Goal: Information Seeking & Learning: Learn about a topic

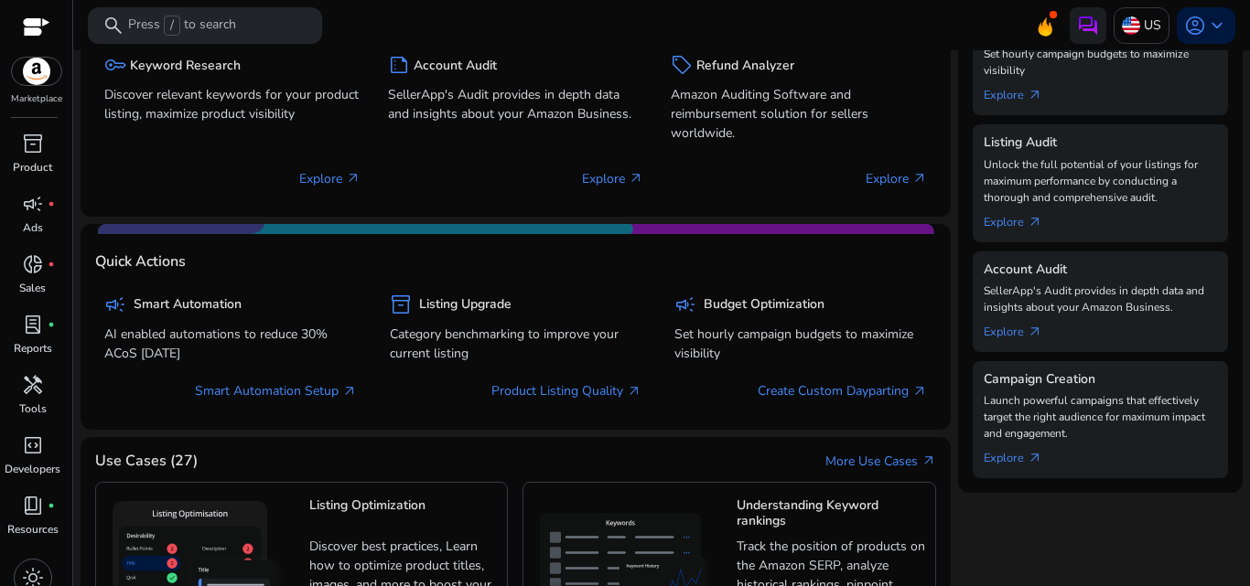
scroll to position [371, 0]
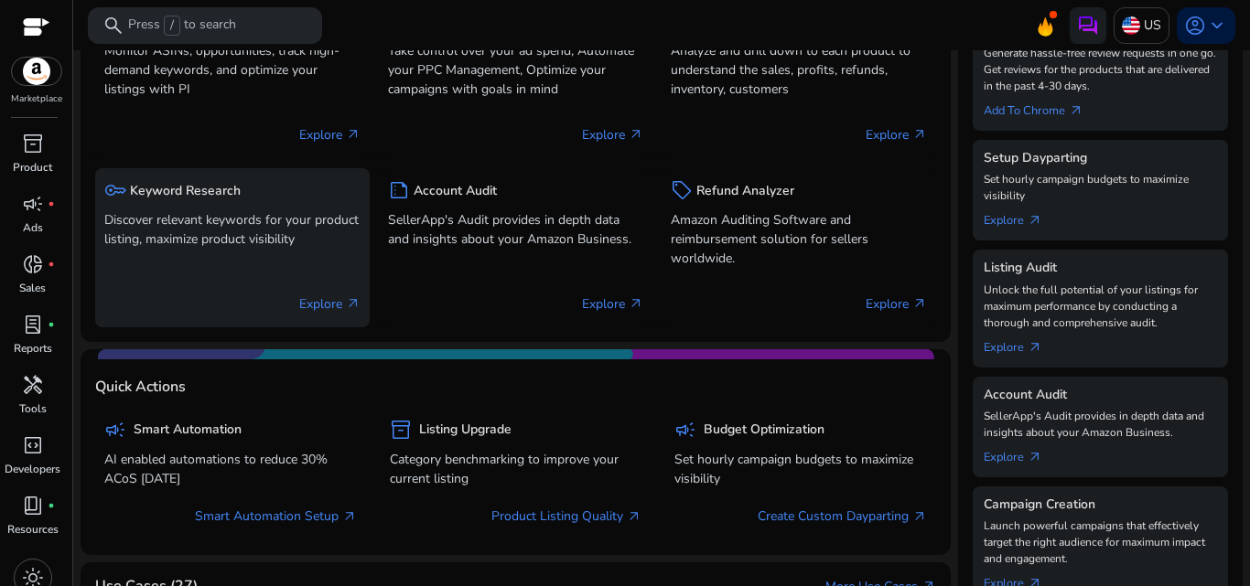
click at [317, 304] on p "Explore arrow_outward" at bounding box center [329, 304] width 61 height 19
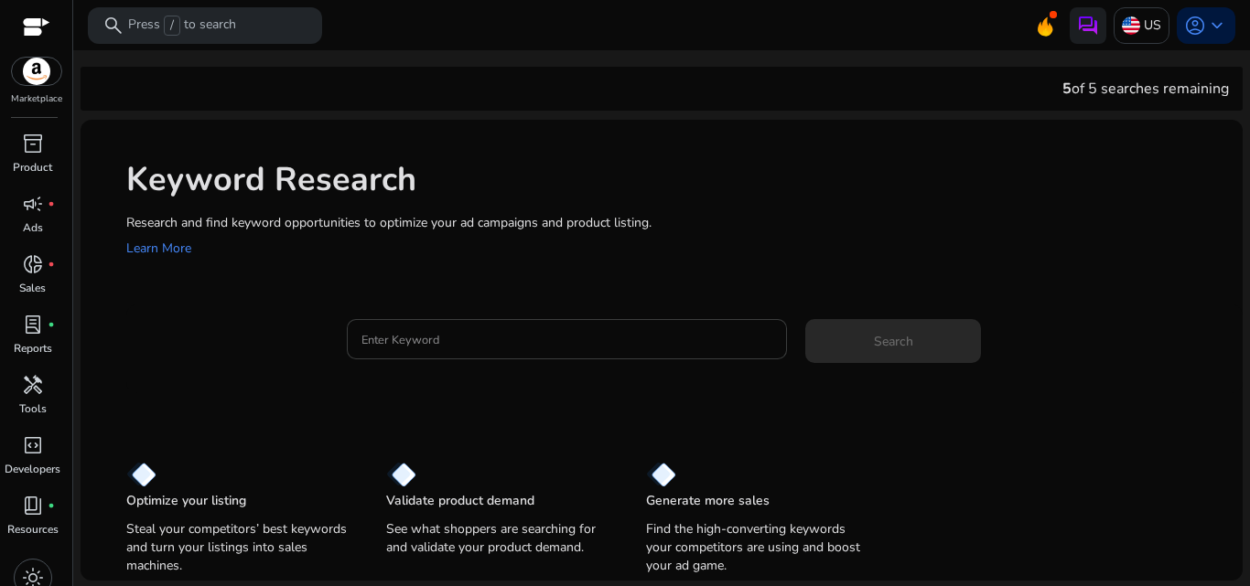
click at [372, 340] on input "Enter Keyword" at bounding box center [567, 339] width 412 height 20
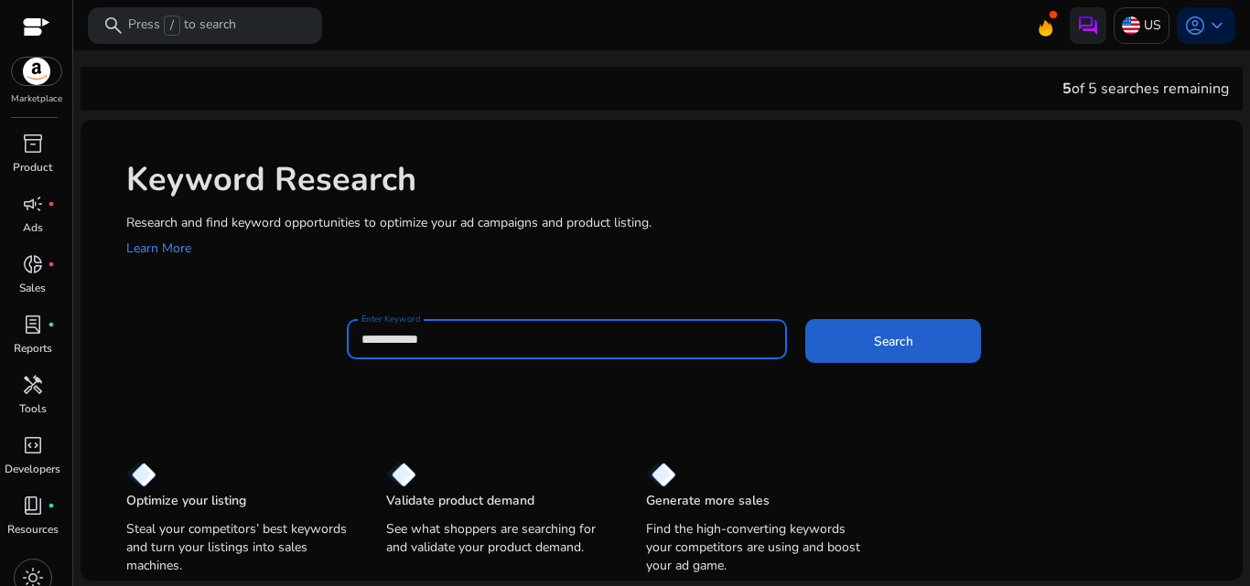
click at [861, 337] on span at bounding box center [893, 341] width 176 height 44
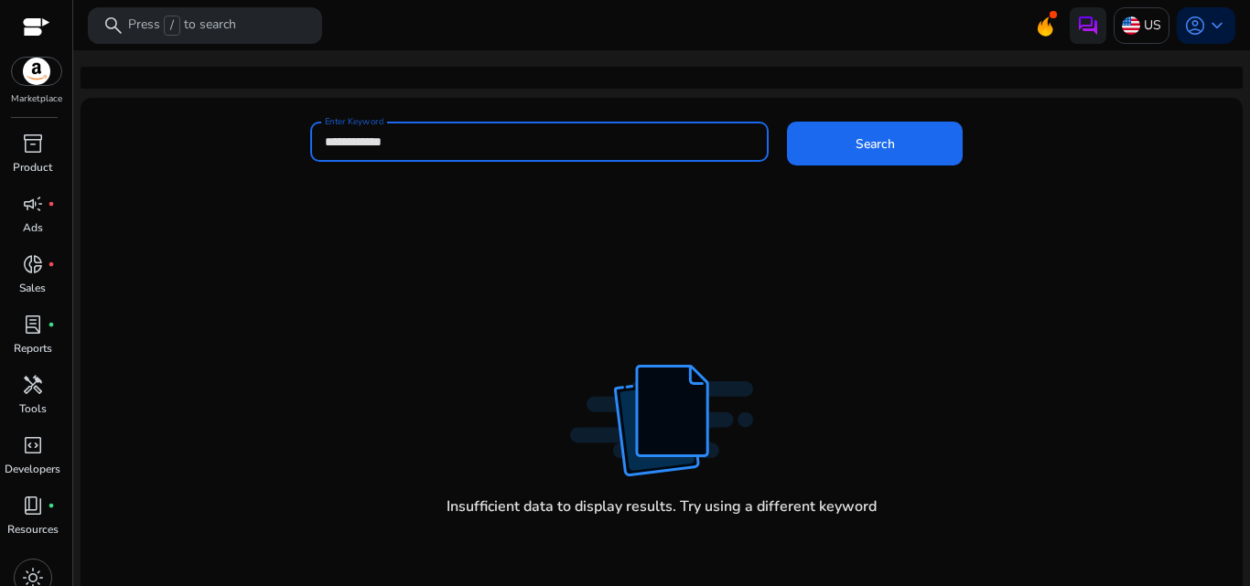
click at [393, 132] on input "**********" at bounding box center [540, 142] width 430 height 20
type input "*"
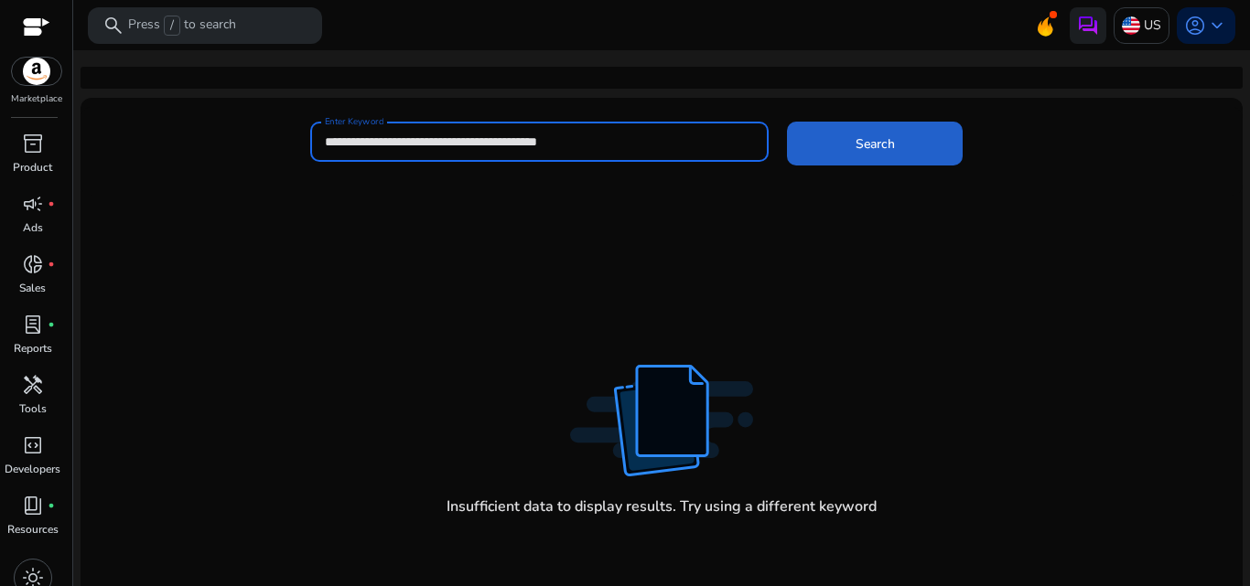
type input "**********"
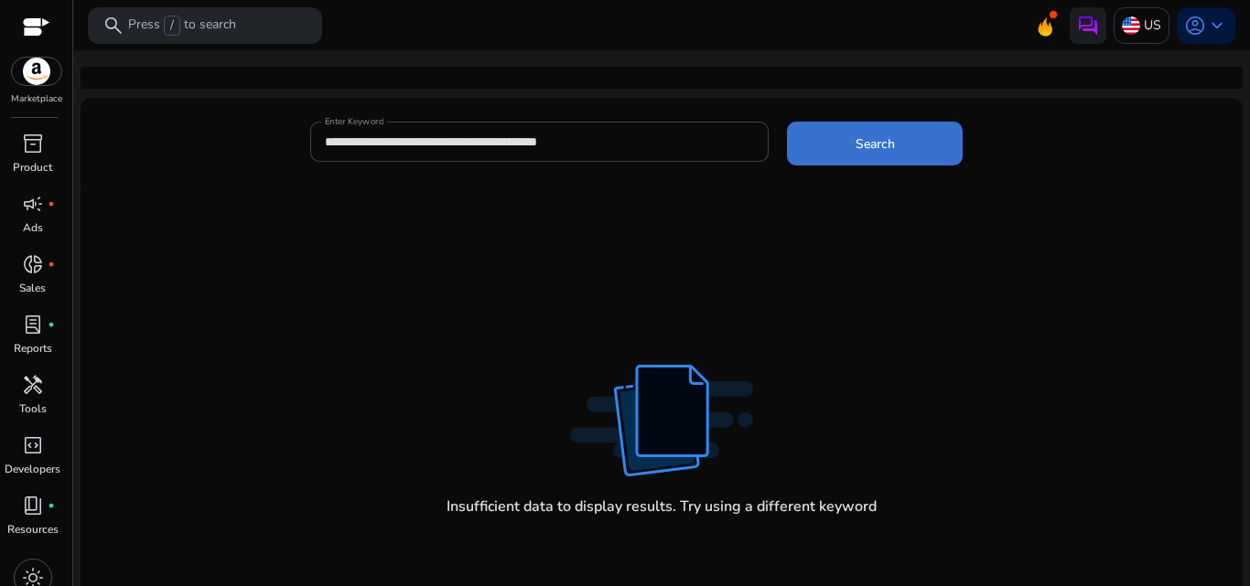
click at [860, 135] on span "Search" at bounding box center [874, 143] width 39 height 19
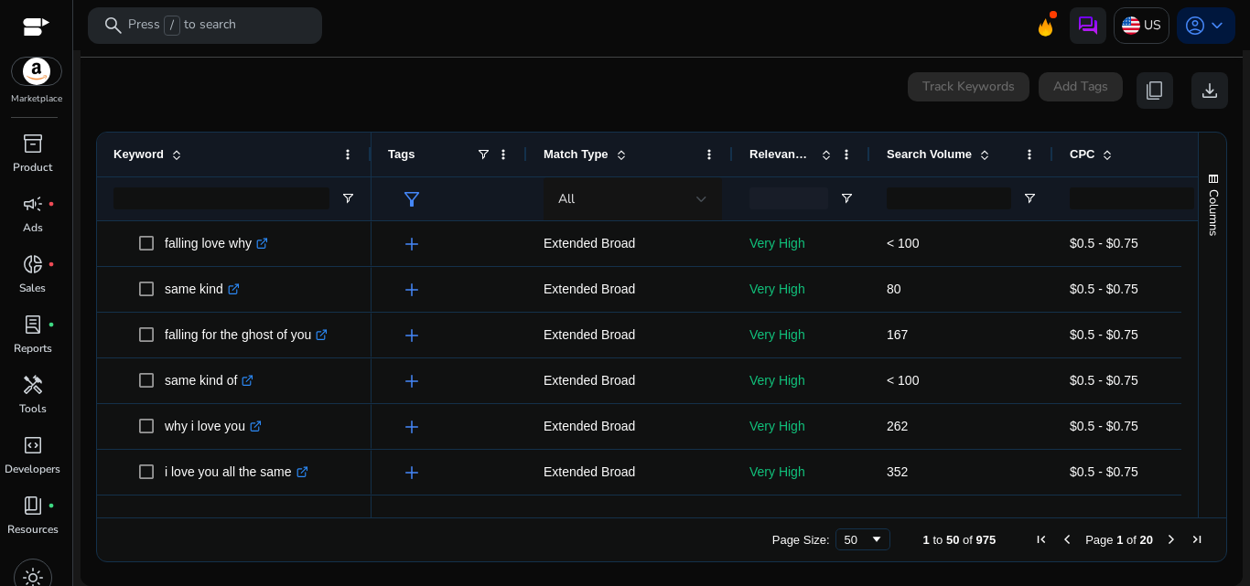
scroll to position [0, 64]
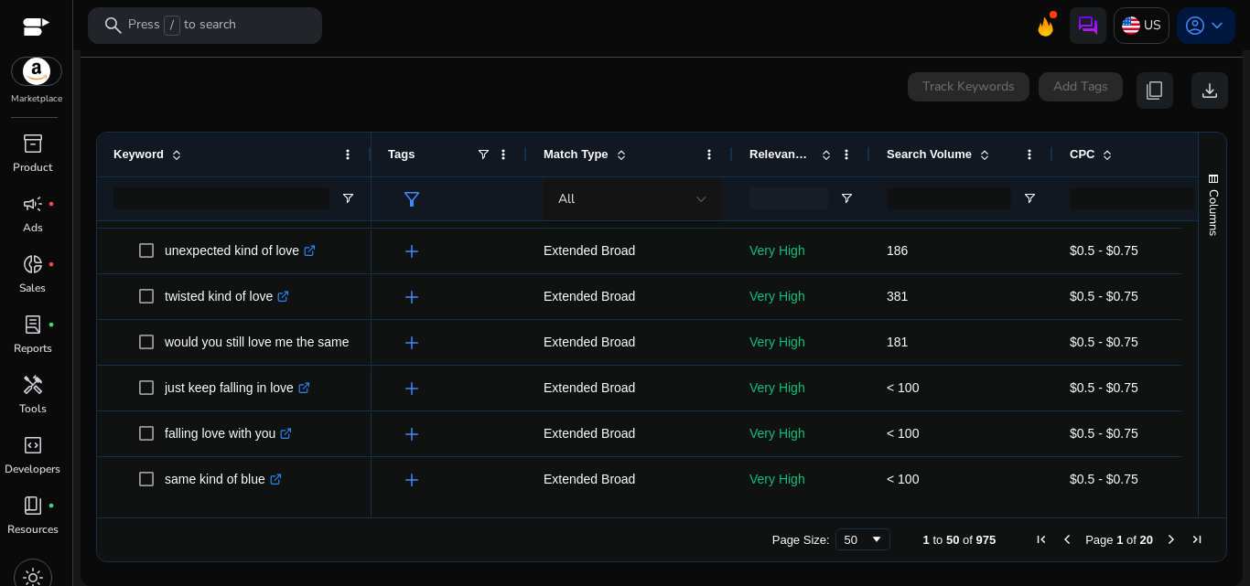
scroll to position [1291, 0]
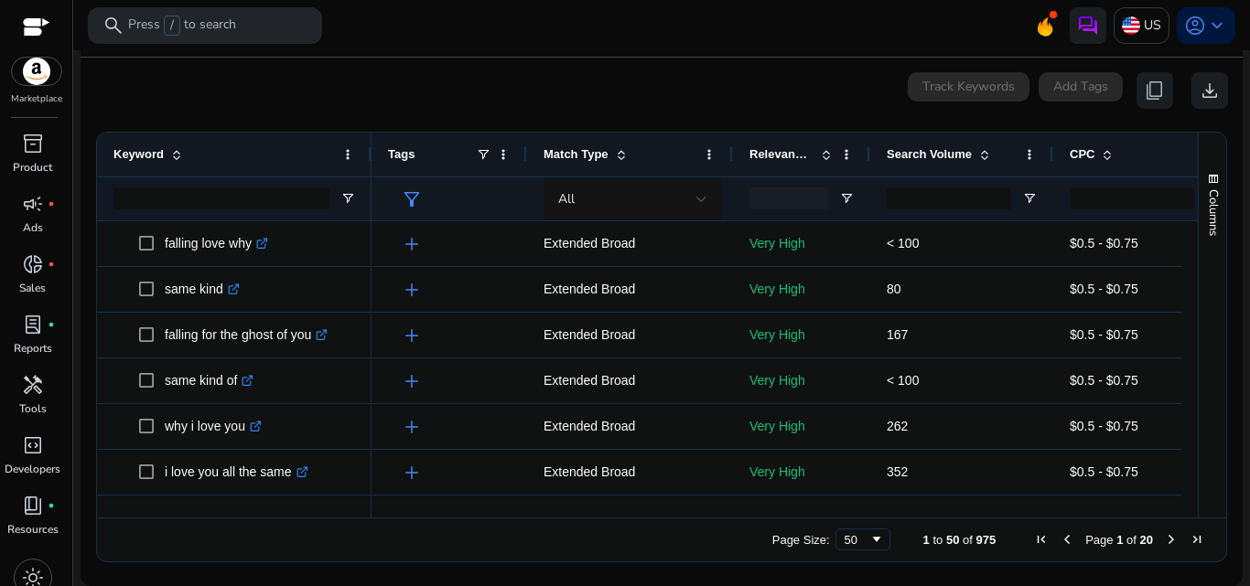
click at [626, 147] on span at bounding box center [621, 154] width 15 height 15
click at [620, 159] on span at bounding box center [621, 154] width 15 height 15
click at [0, 0] on span at bounding box center [0, 0] width 0 height 0
click at [620, 159] on span at bounding box center [621, 154] width 15 height 15
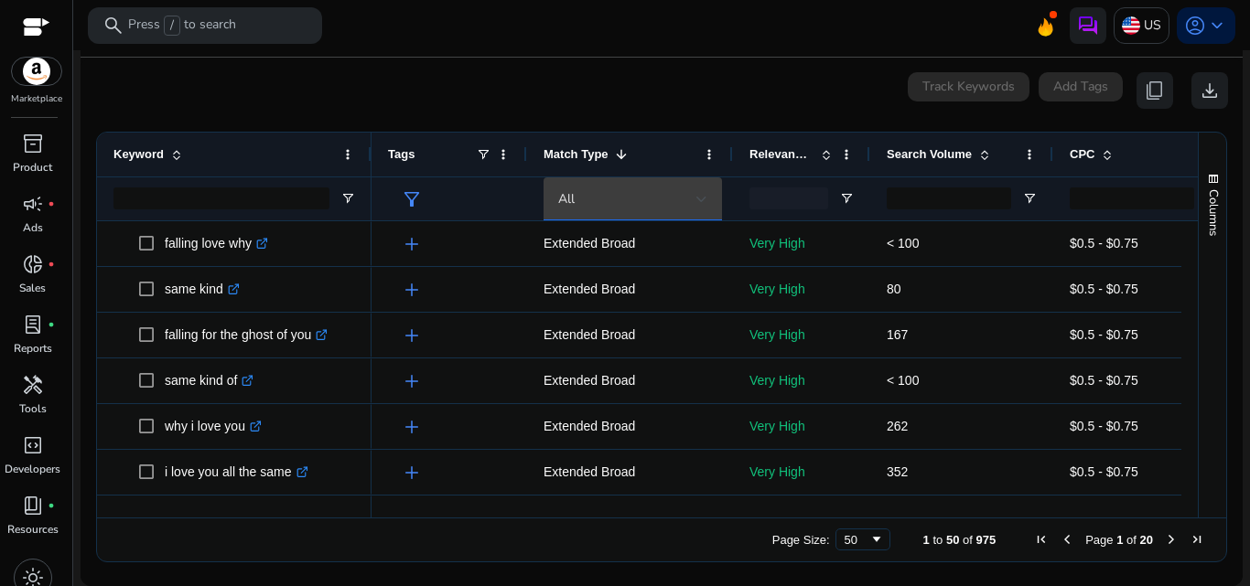
click at [696, 196] on div at bounding box center [701, 199] width 11 height 7
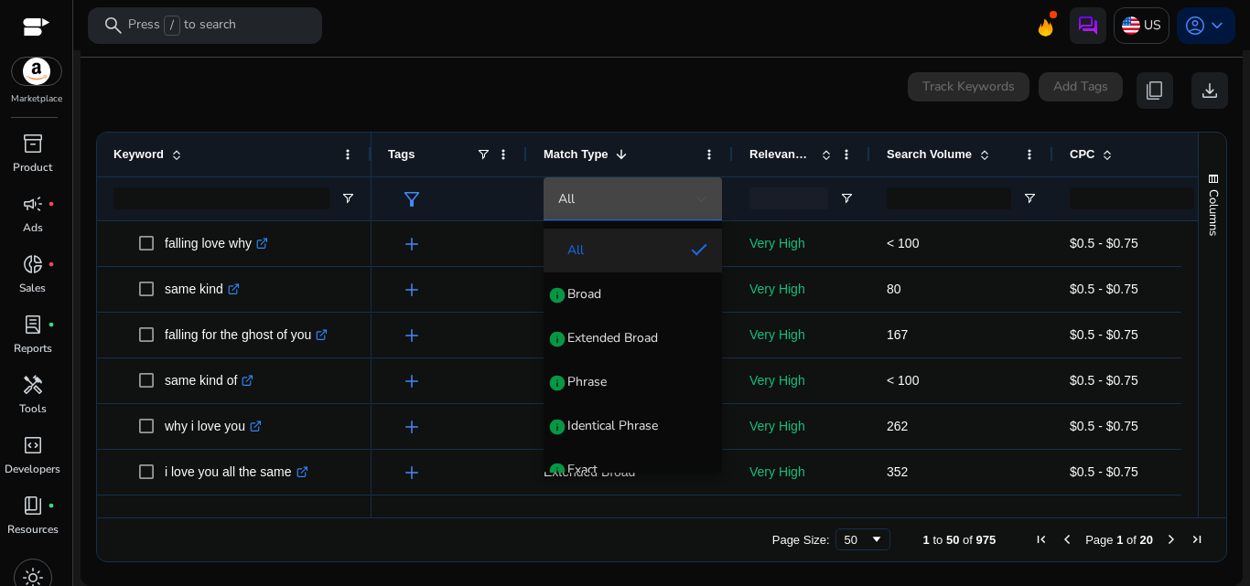
click at [677, 236] on mat-option "All" at bounding box center [632, 251] width 178 height 44
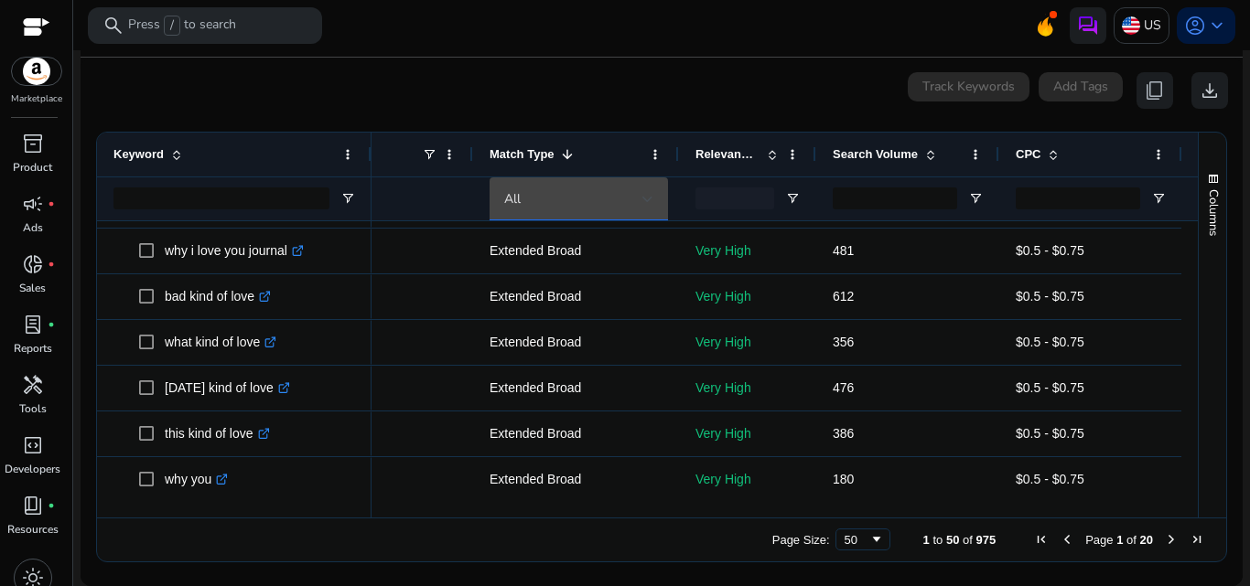
scroll to position [0, 66]
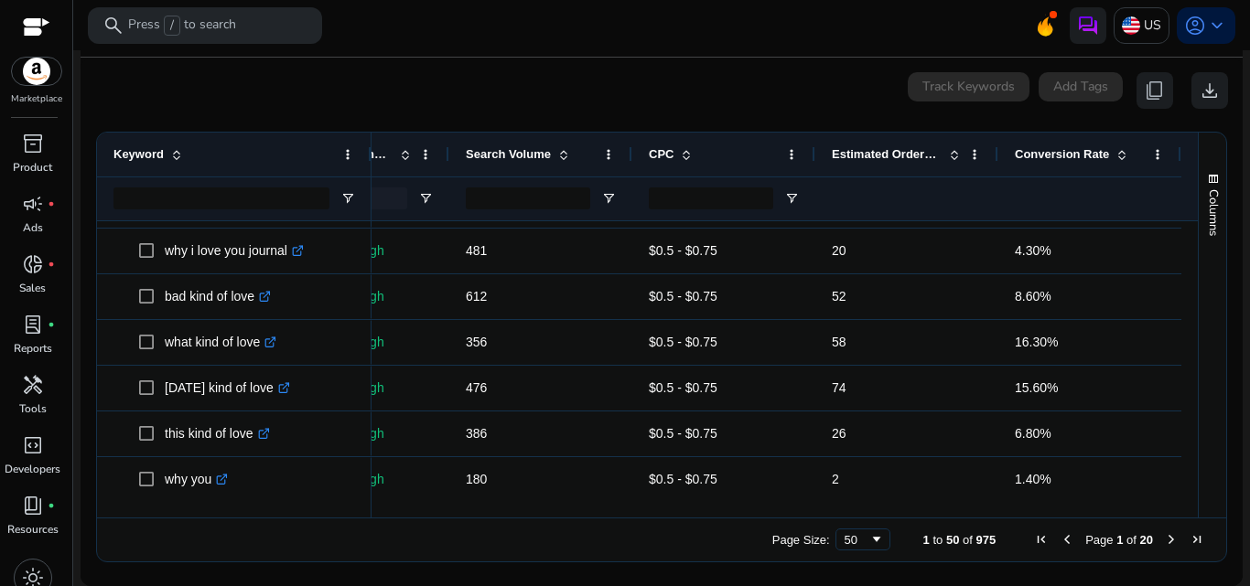
click at [1222, 513] on ag-grid-angular "Press ENTER to sort. Press ALT DOWN to open column menu. Press CTRL ENTER to op…" at bounding box center [661, 347] width 1160 height 449
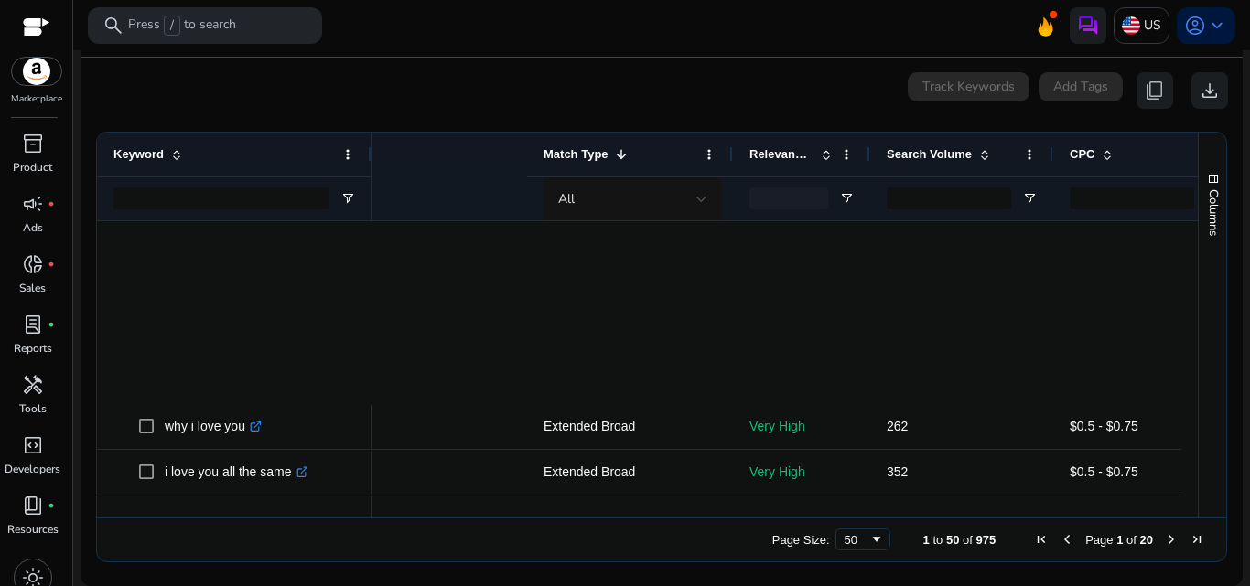
scroll to position [0, 363]
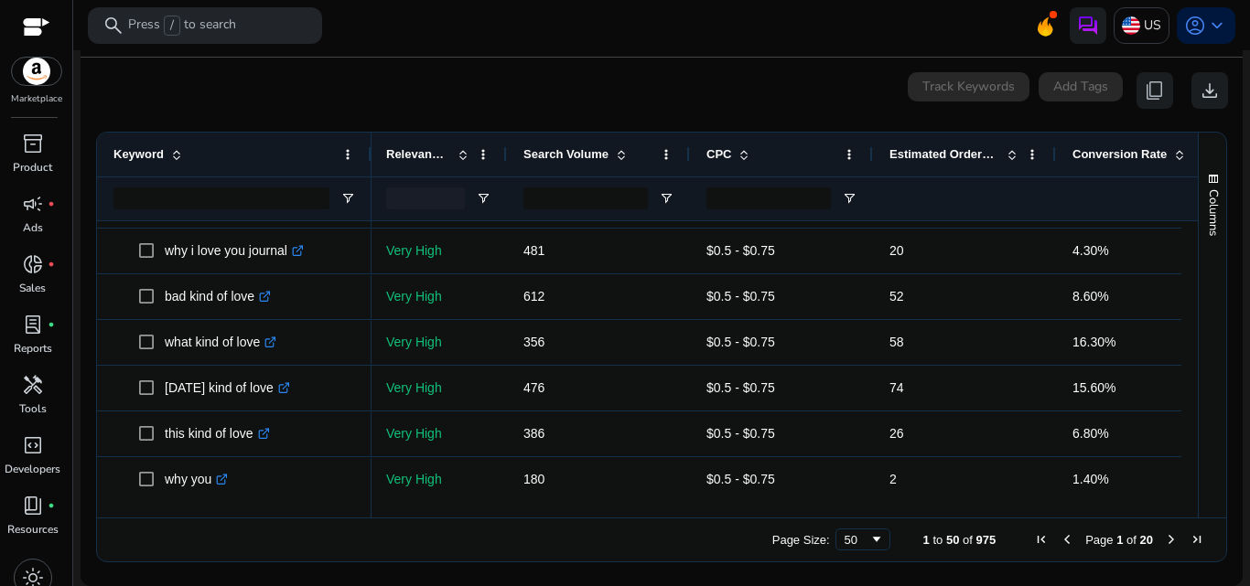
click at [830, 113] on mat-card "0 keyword(s) selected Track Keywords Add Tags content_copy download Press ENTER…" at bounding box center [662, 322] width 1162 height 529
drag, startPoint x: 899, startPoint y: 190, endPoint x: 730, endPoint y: 116, distance: 184.8
click at [710, 91] on div "0 keyword(s) selected Track Keywords Add Tags content_copy download" at bounding box center [661, 90] width 1133 height 37
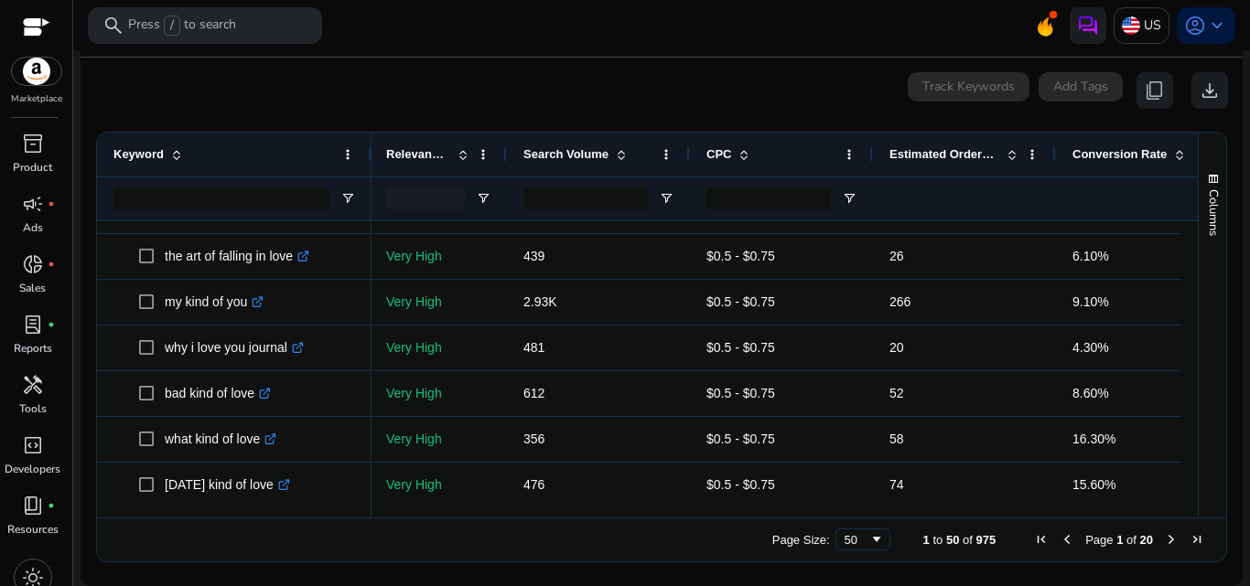
scroll to position [0, 0]
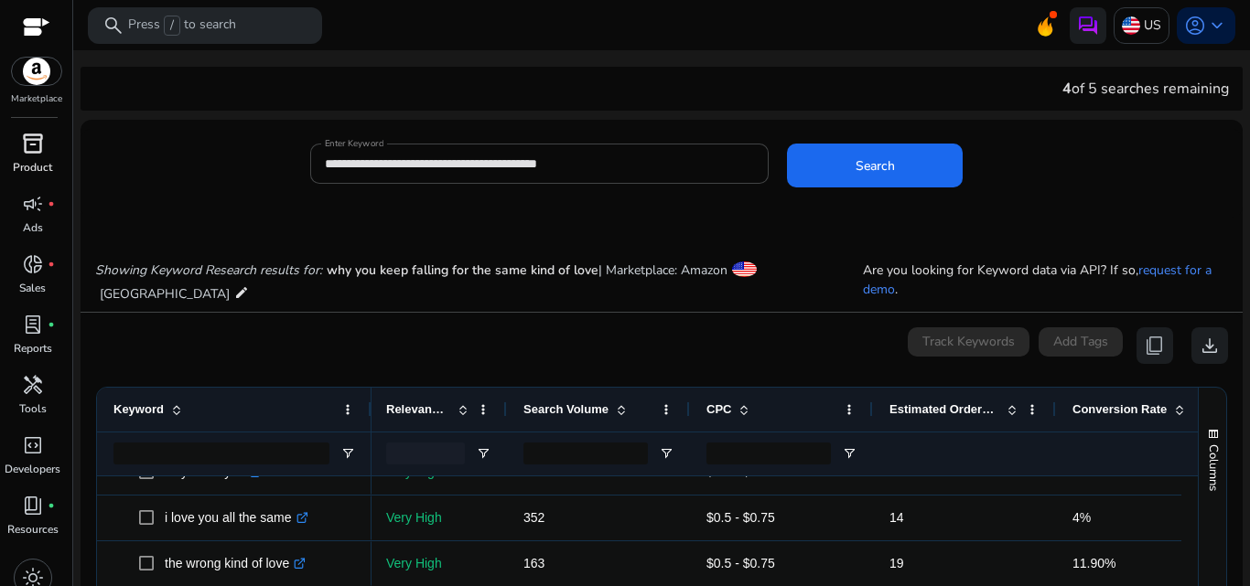
drag, startPoint x: 34, startPoint y: 143, endPoint x: 36, endPoint y: 188, distance: 45.8
click at [34, 143] on span "inventory_2" at bounding box center [33, 144] width 22 height 22
